Goal: Task Accomplishment & Management: Manage account settings

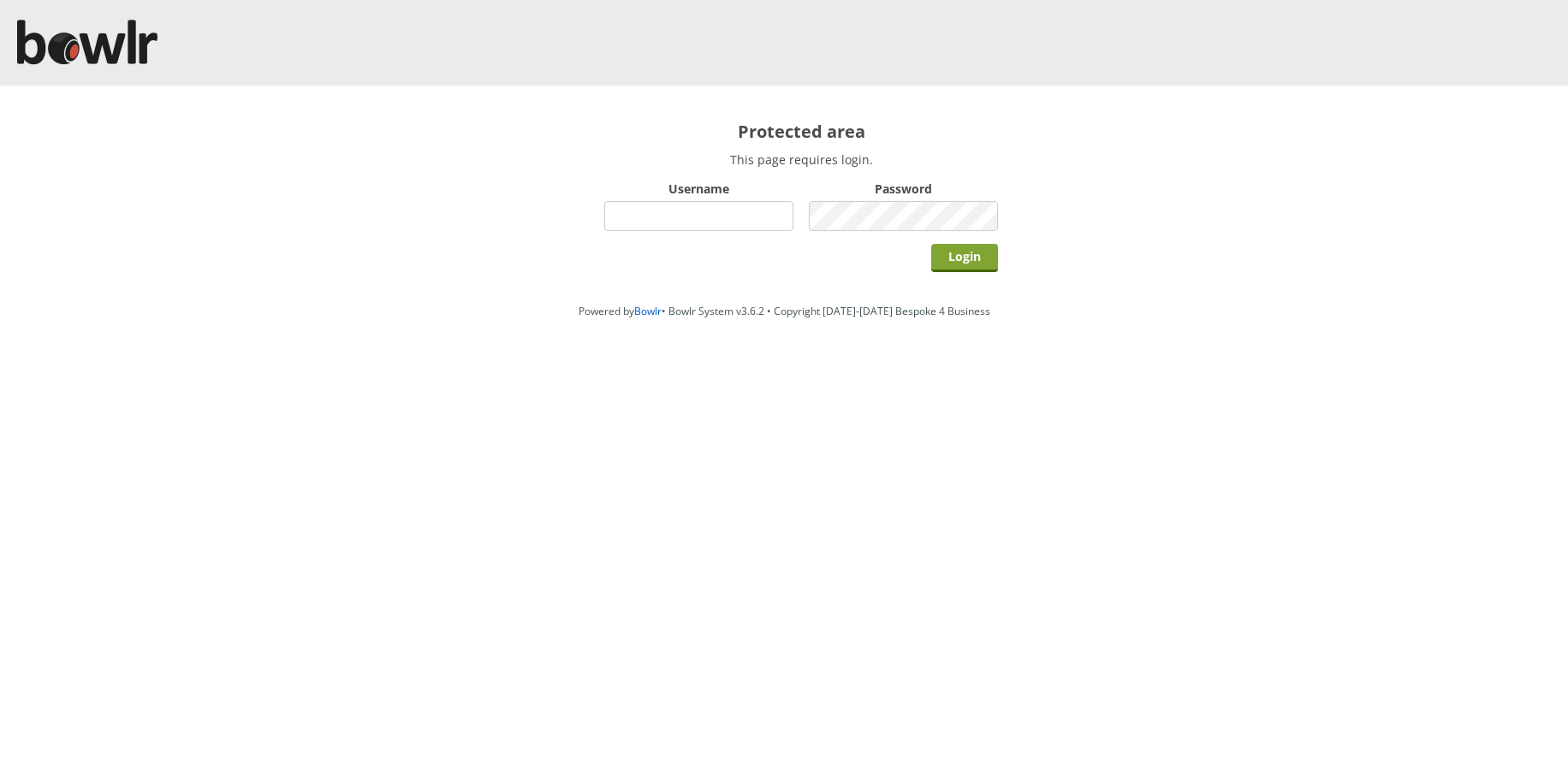
type input "bowlrchelmsford"
click at [968, 261] on input "Login" at bounding box center [965, 258] width 66 height 29
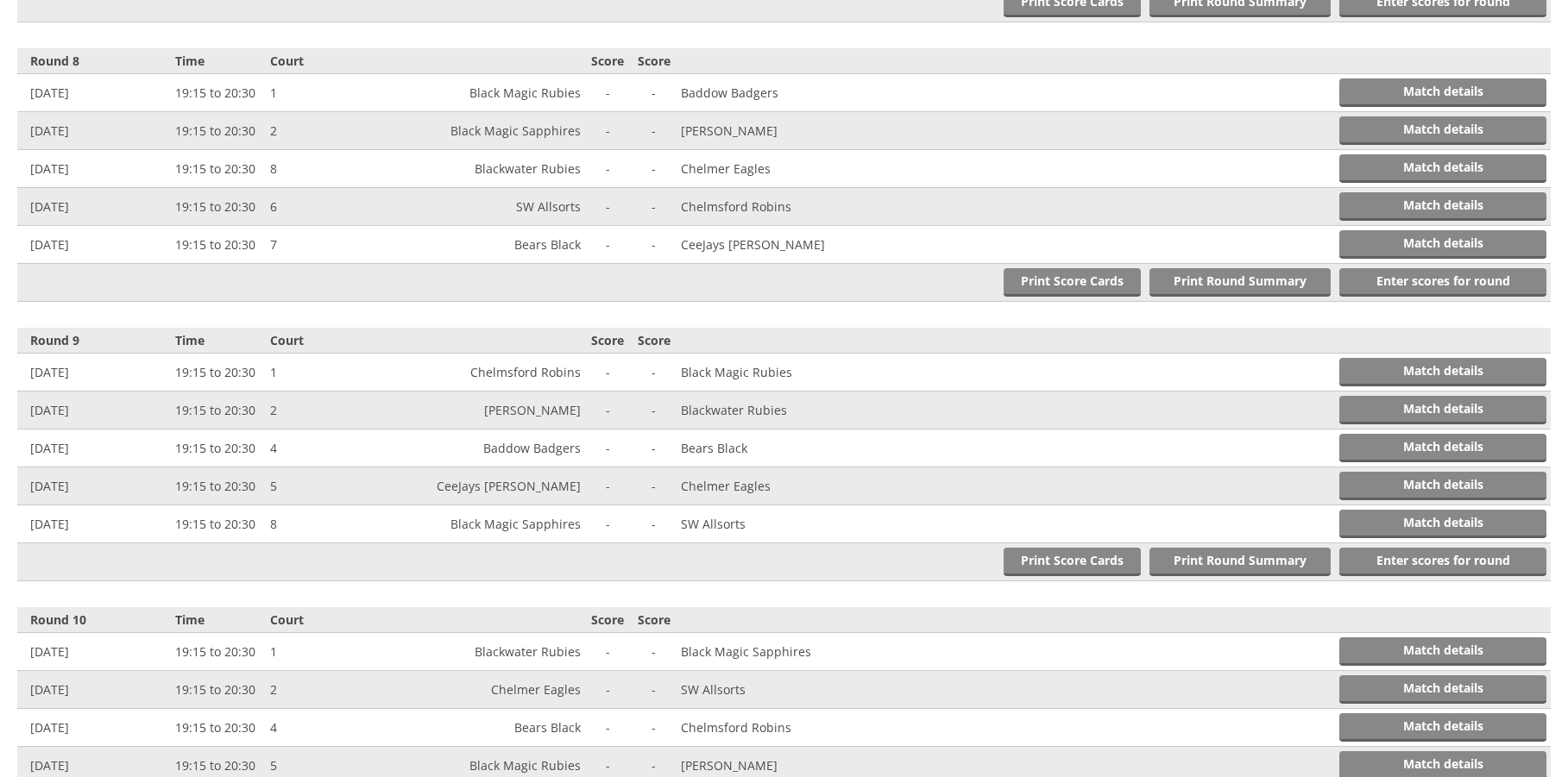
scroll to position [2539, 0]
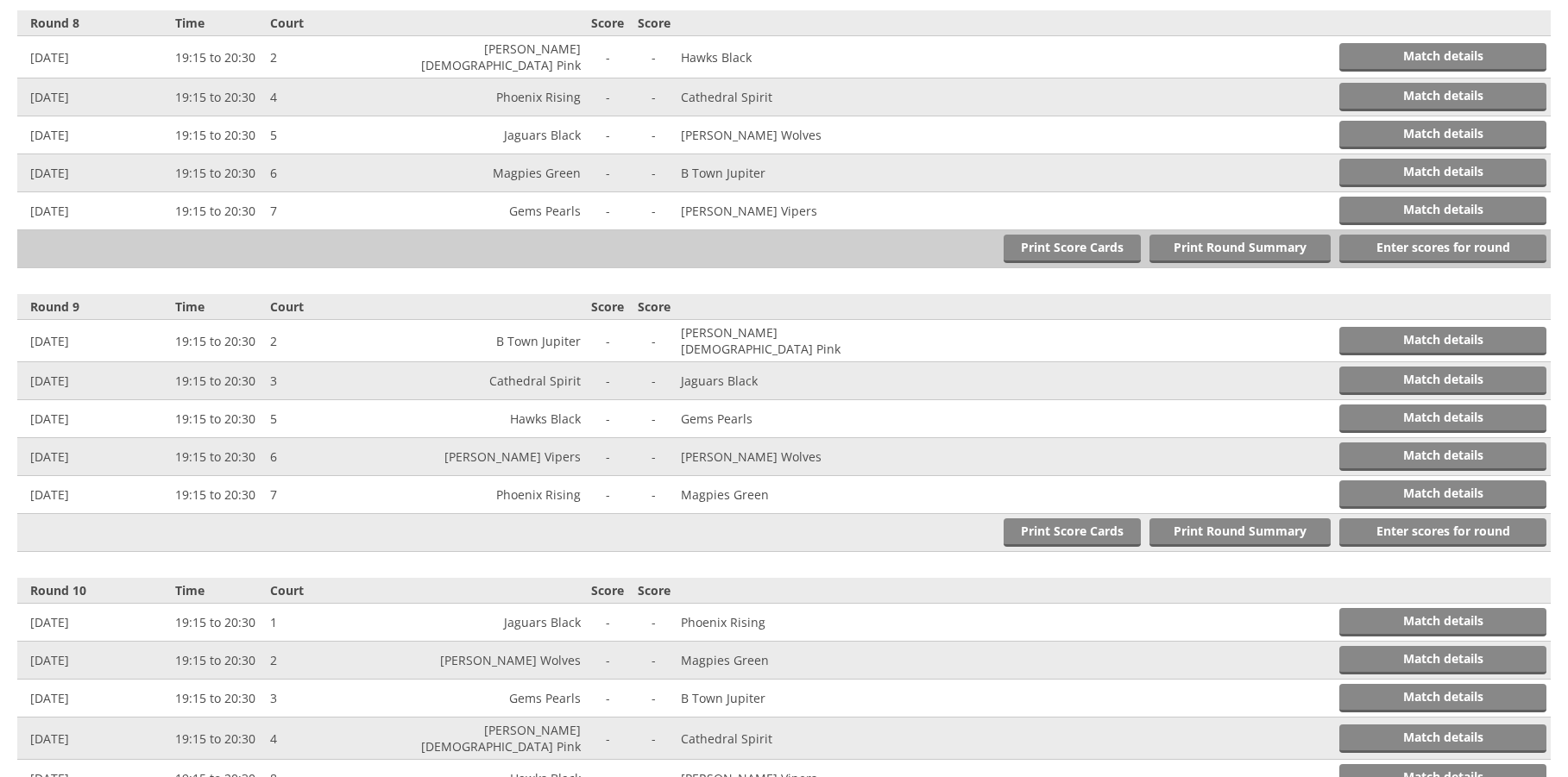
scroll to position [2568, 0]
